Goal: Register for event/course

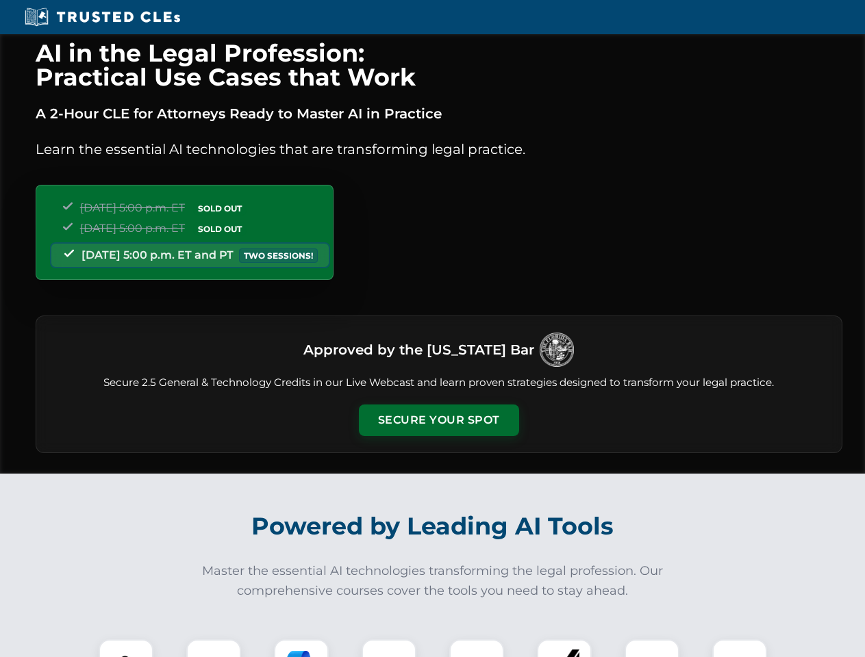
click at [438, 420] on button "Secure Your Spot" at bounding box center [439, 421] width 160 height 32
click at [126, 649] on img at bounding box center [126, 667] width 40 height 40
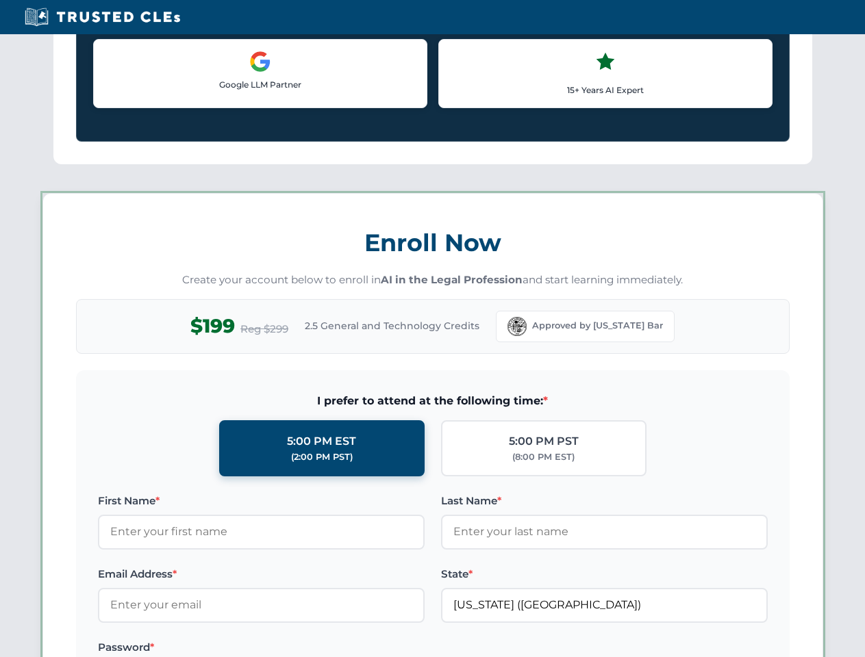
click at [301, 649] on label "Password *" at bounding box center [261, 648] width 327 height 16
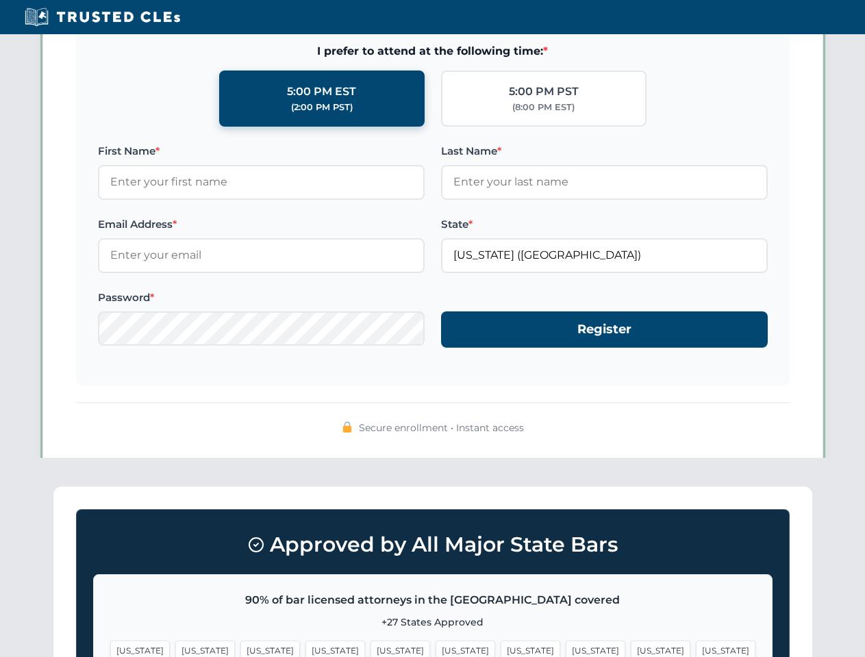
click at [631, 649] on span "[US_STATE]" at bounding box center [661, 651] width 60 height 20
